Goal: Find specific page/section: Find specific page/section

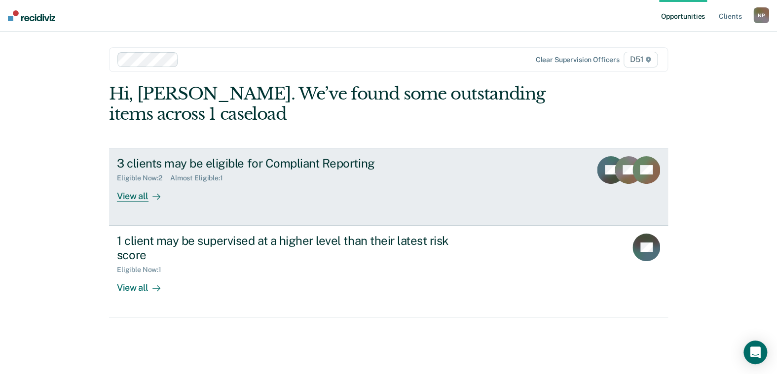
click at [350, 163] on div "3 clients may be eligible for Compliant Reporting" at bounding box center [290, 163] width 346 height 14
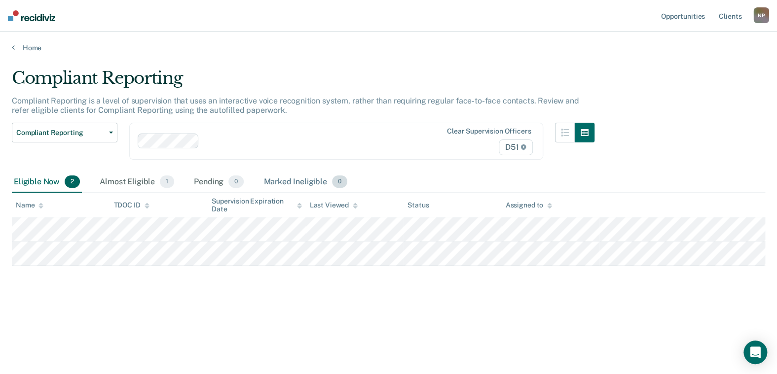
click at [280, 180] on div "Marked Ineligible 0" at bounding box center [305, 183] width 88 height 22
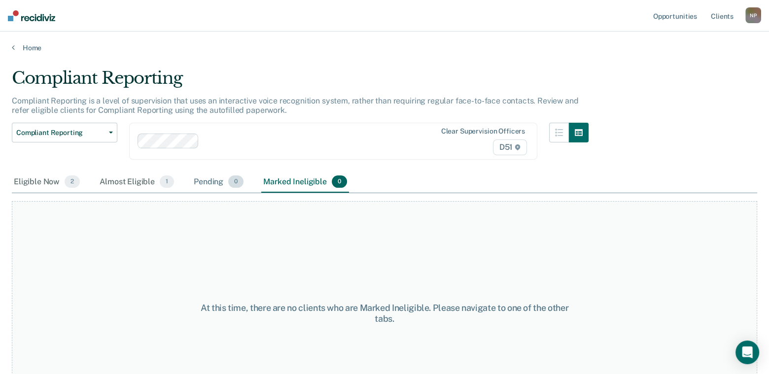
click at [221, 179] on div "Pending 0" at bounding box center [219, 183] width 54 height 22
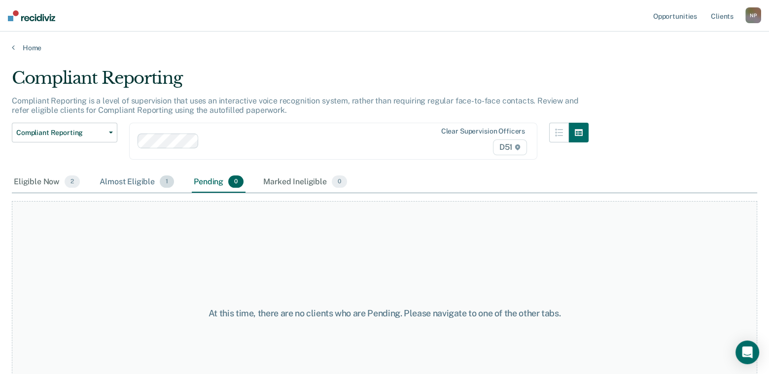
click at [142, 176] on div "Almost Eligible 1" at bounding box center [137, 183] width 78 height 22
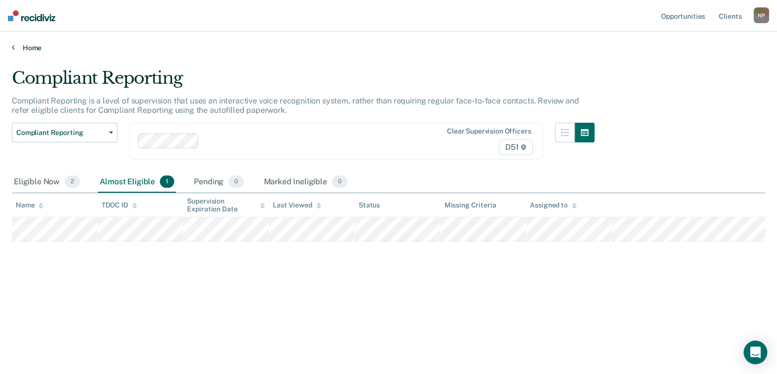
click at [33, 46] on link "Home" at bounding box center [388, 47] width 753 height 9
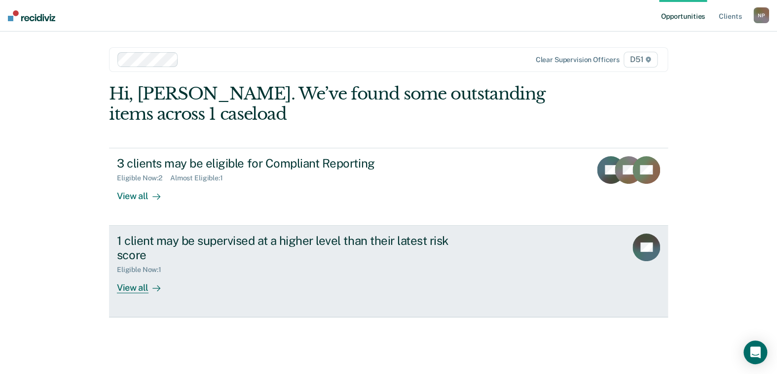
click at [386, 263] on div "Eligible Now : 1" at bounding box center [290, 268] width 346 height 12
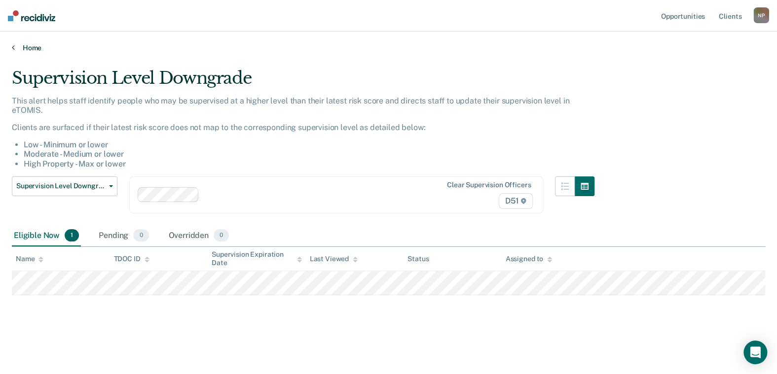
click at [39, 48] on link "Home" at bounding box center [388, 47] width 753 height 9
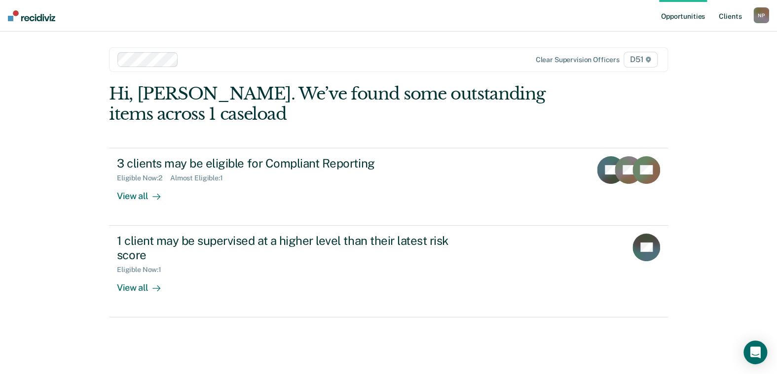
click at [727, 12] on link "Client s" at bounding box center [730, 16] width 27 height 32
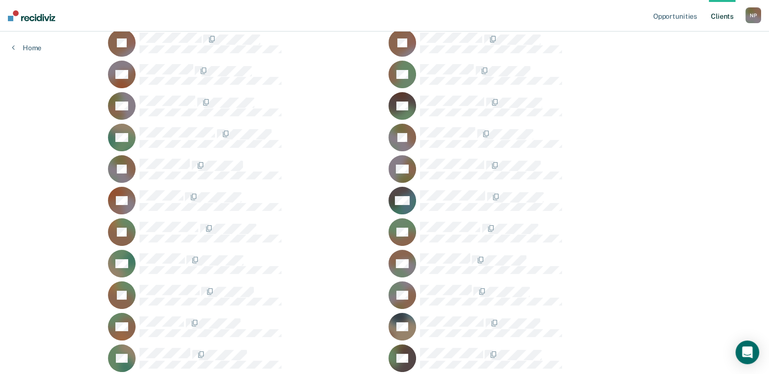
scroll to position [146, 0]
